Goal: Navigation & Orientation: Find specific page/section

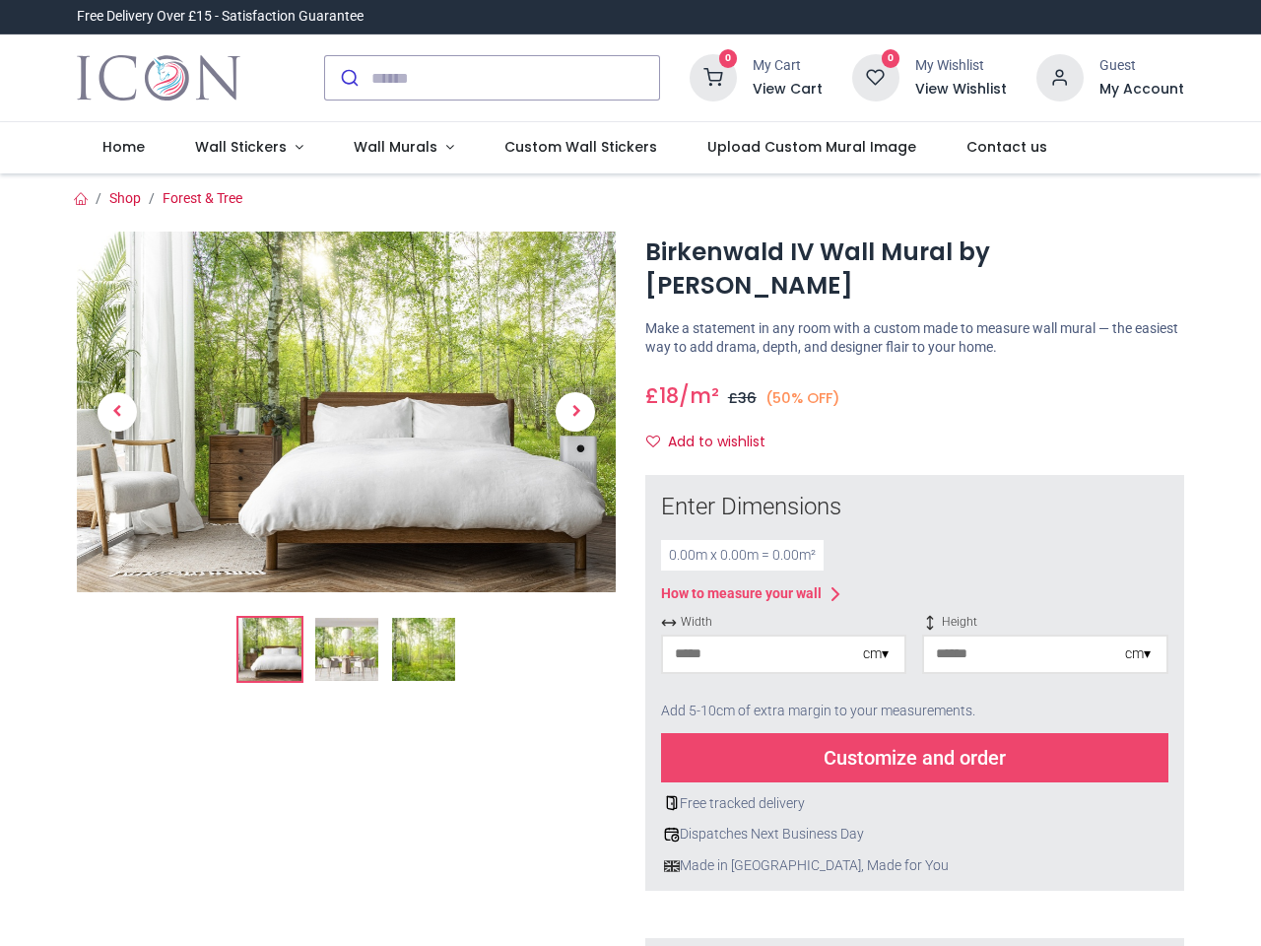
click at [631, 475] on div "× How to Measure Your Wall Standard Wall Measure from edge to edge at the wides…" at bounding box center [915, 861] width 568 height 772
click at [494, 78] on input "search" at bounding box center [515, 77] width 288 height 43
click at [516, 78] on input "search" at bounding box center [515, 77] width 288 height 43
click at [791, 90] on h6 "View Cart" at bounding box center [788, 90] width 70 height 20
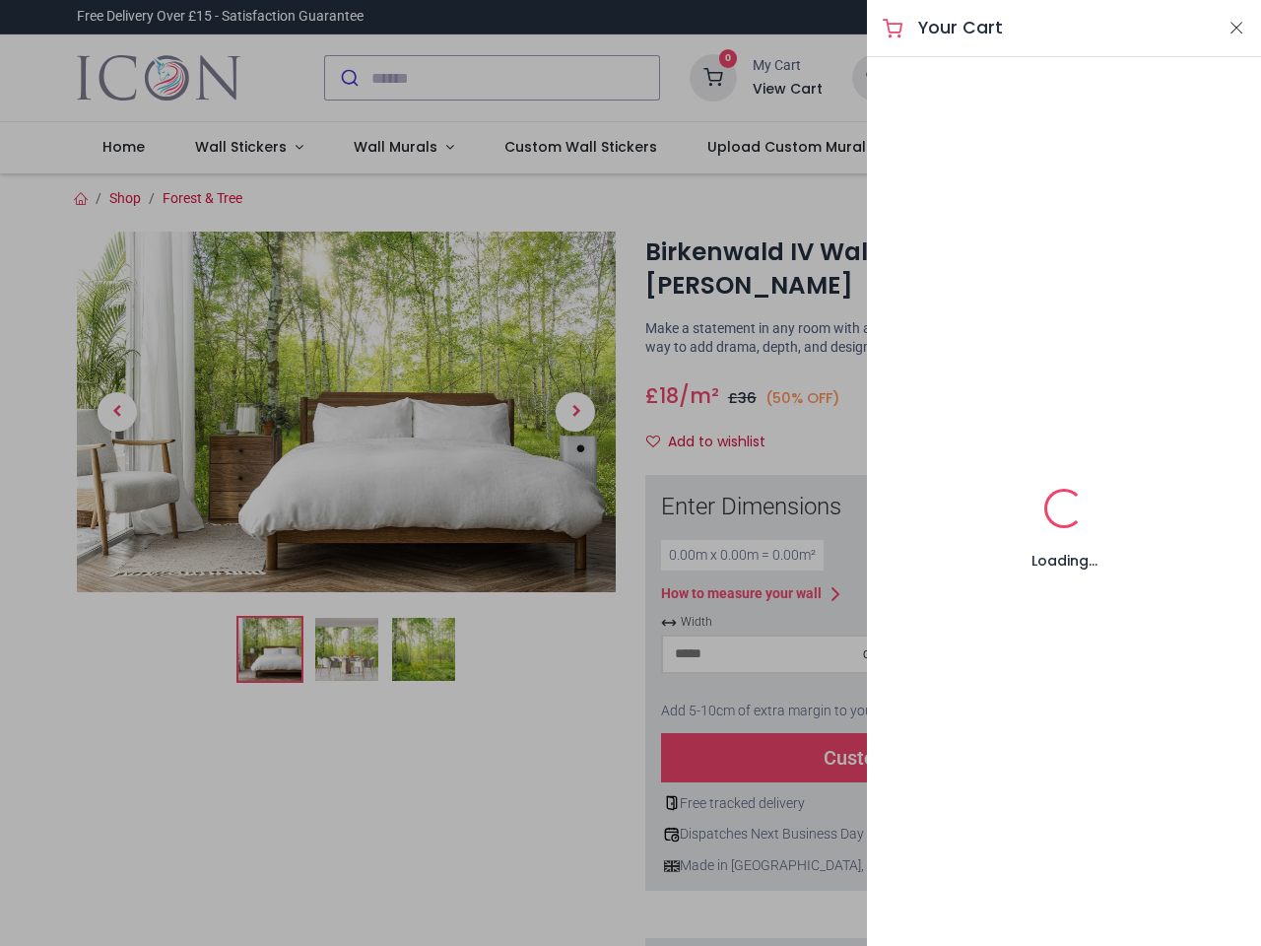
click at [1061, 76] on div at bounding box center [630, 473] width 1261 height 946
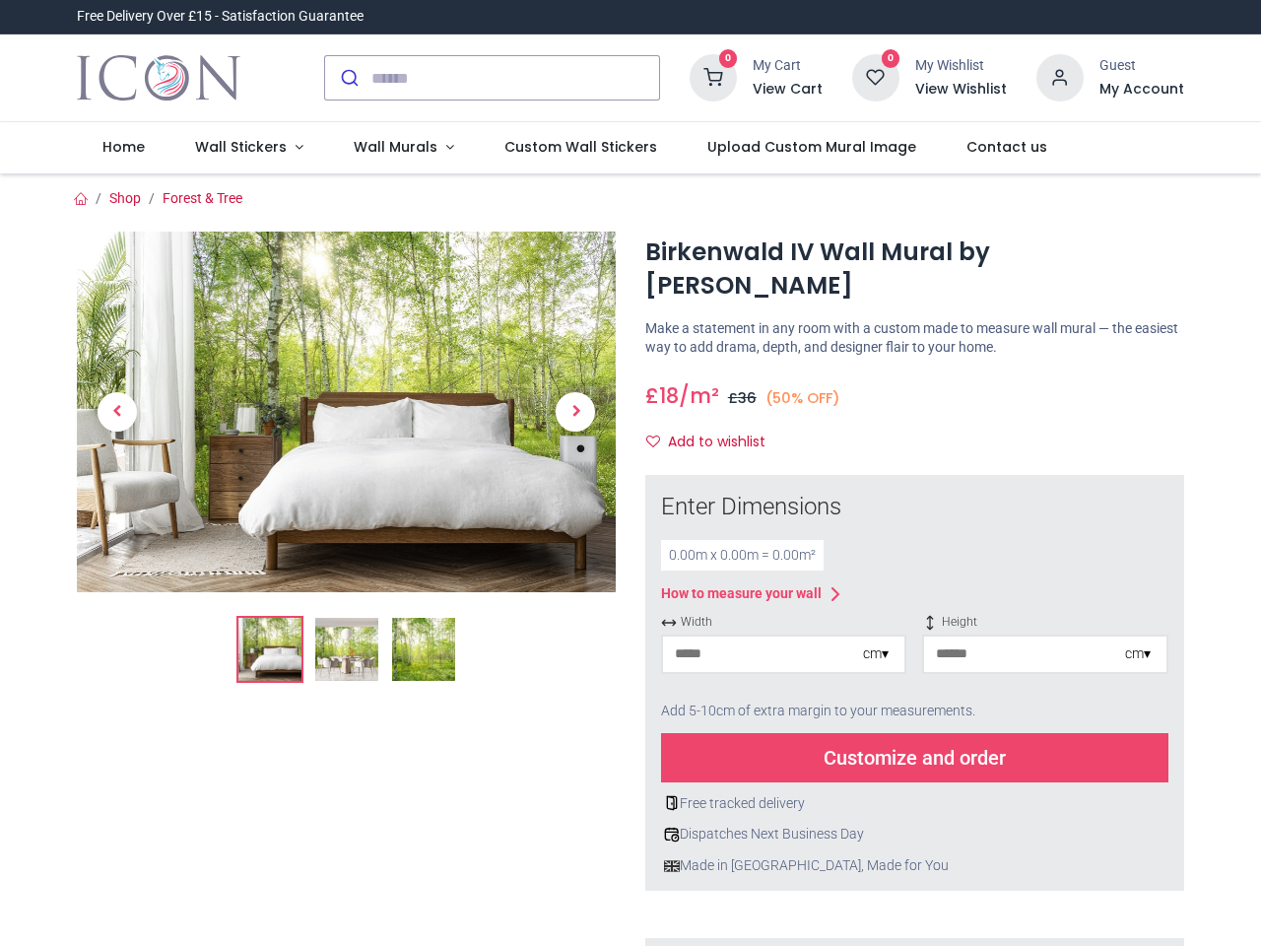
click at [1141, 90] on h6 "My Account" at bounding box center [1142, 90] width 85 height 20
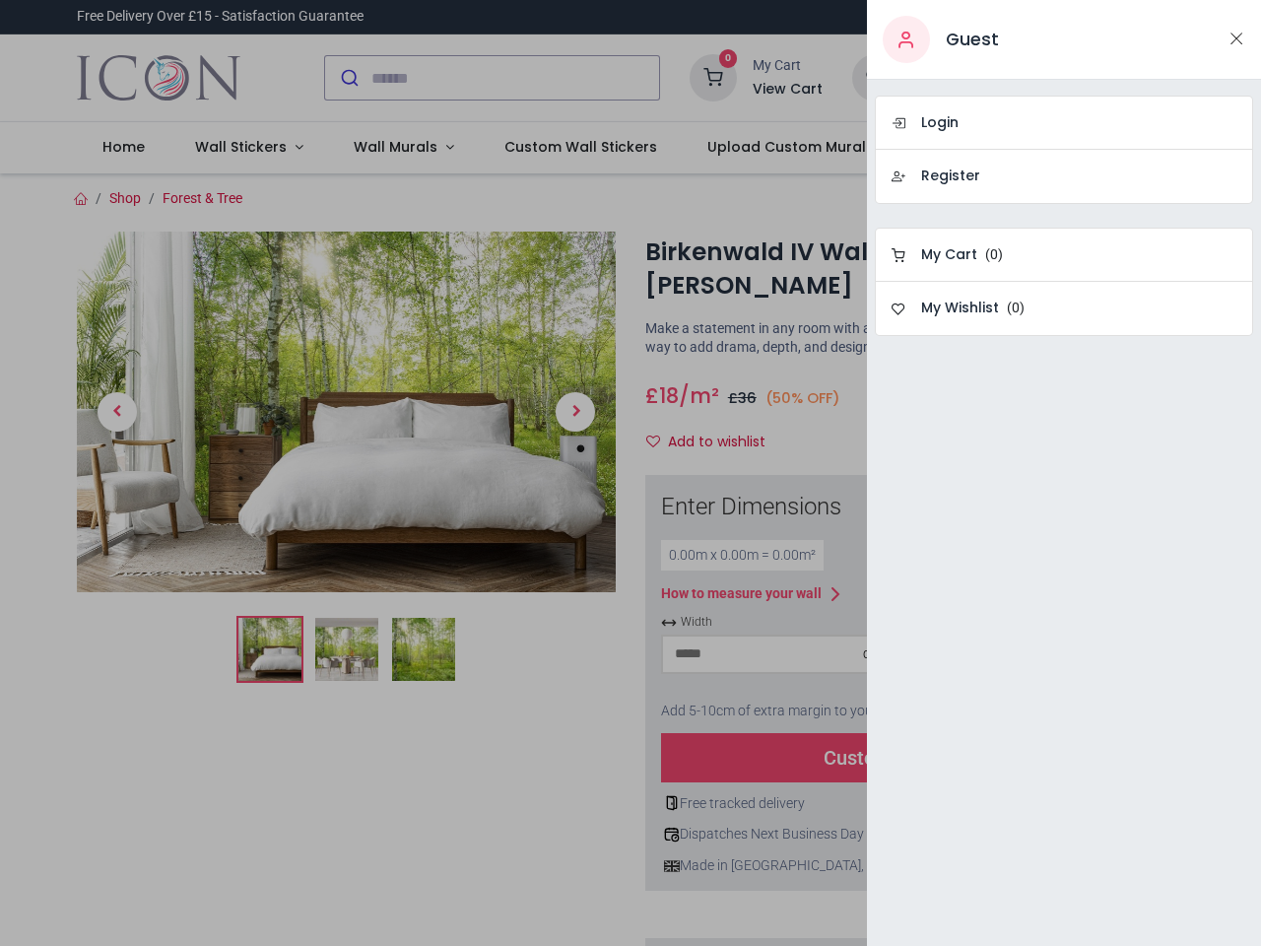
click at [244, 148] on div at bounding box center [630, 473] width 1261 height 946
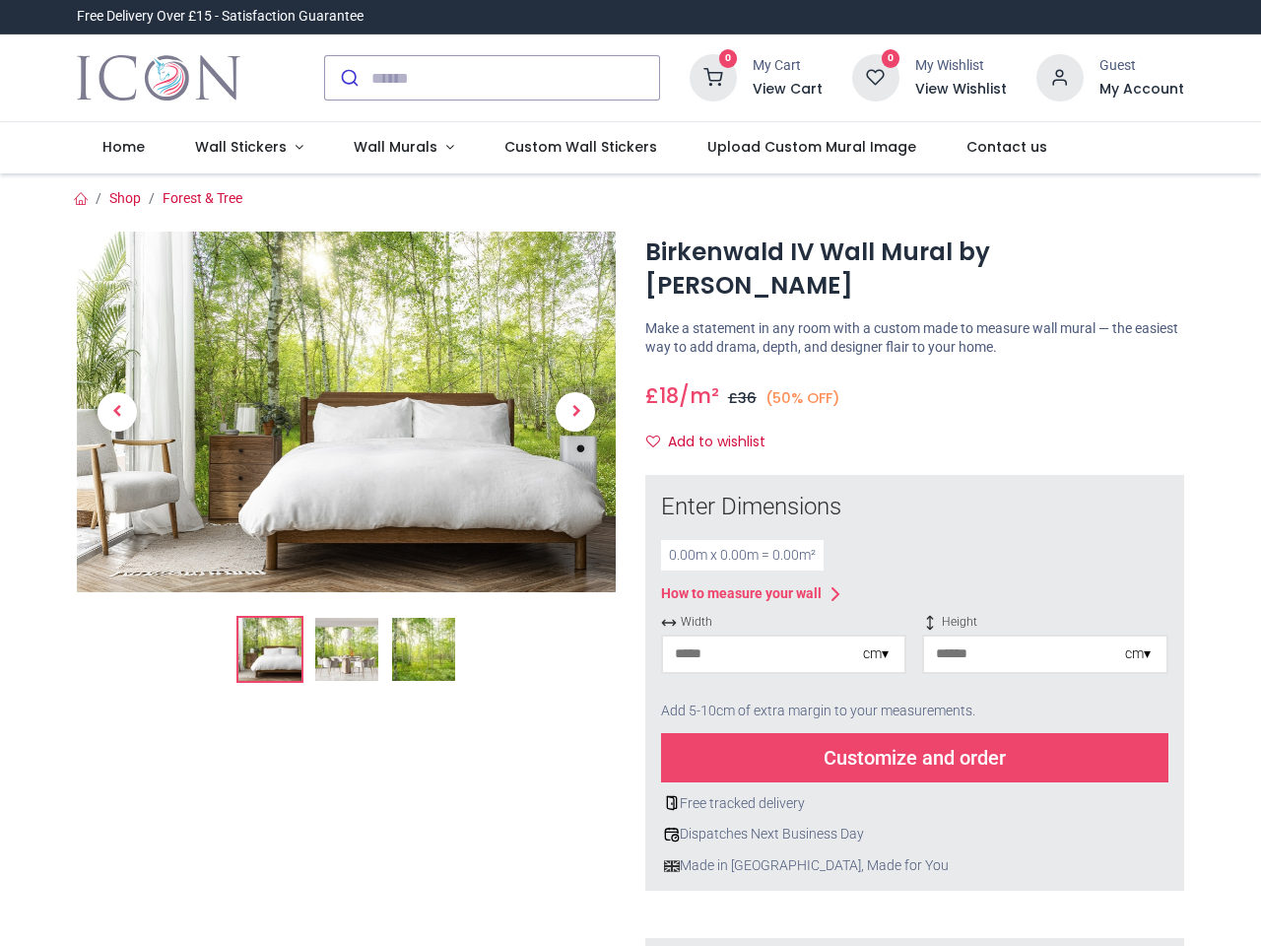
click at [395, 148] on span "Wall Murals" at bounding box center [396, 147] width 84 height 20
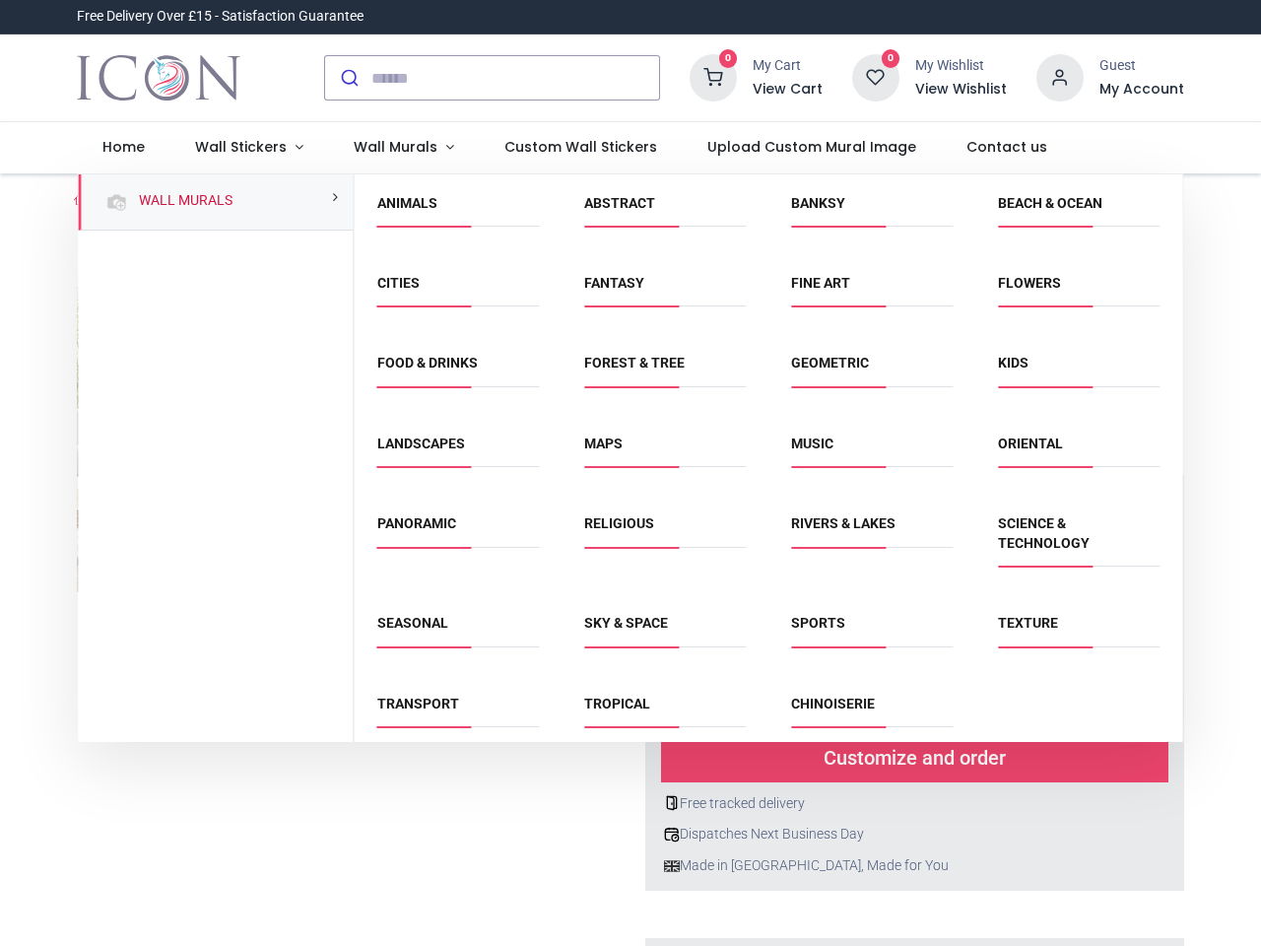
click at [629, 560] on div "Religious" at bounding box center [665, 545] width 207 height 100
